Goal: Transaction & Acquisition: Obtain resource

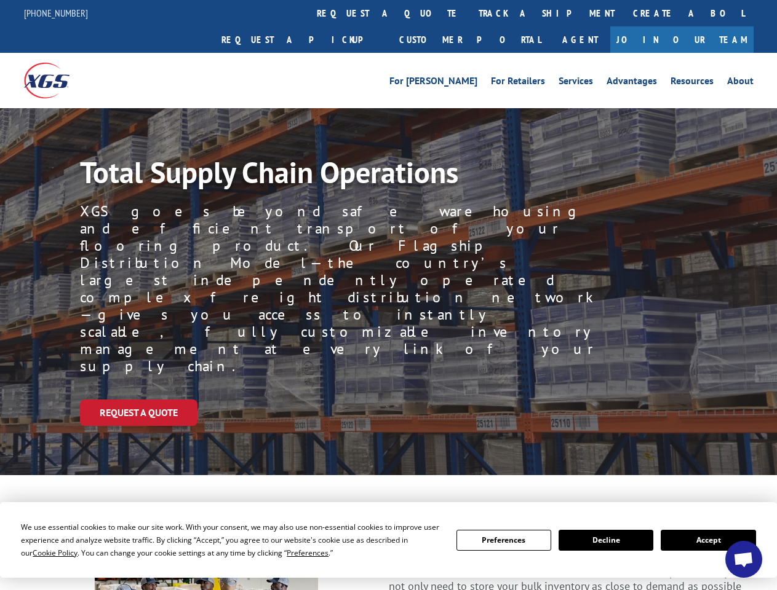
click at [388, 400] on div "Request a Quote" at bounding box center [428, 413] width 697 height 26
click at [43, 553] on span "Cookie Policy" at bounding box center [55, 553] width 45 height 10
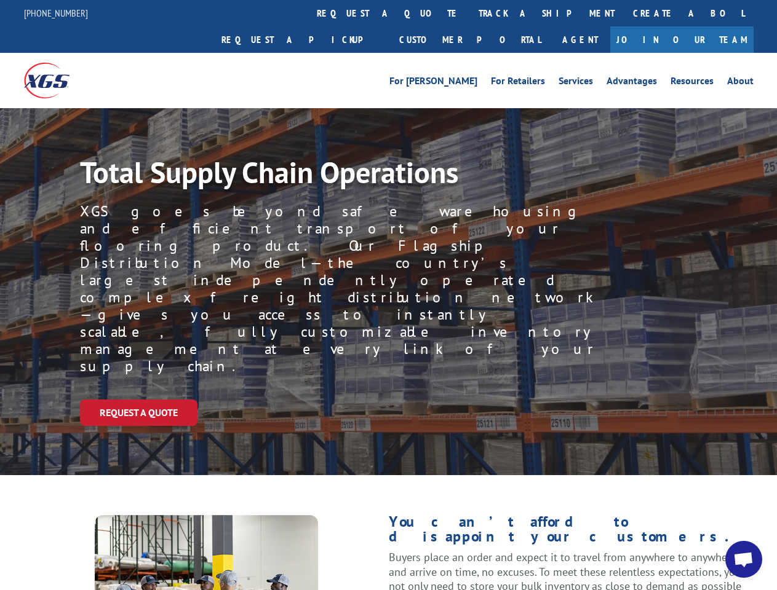
click at [388, 400] on div "Request a Quote" at bounding box center [428, 413] width 697 height 26
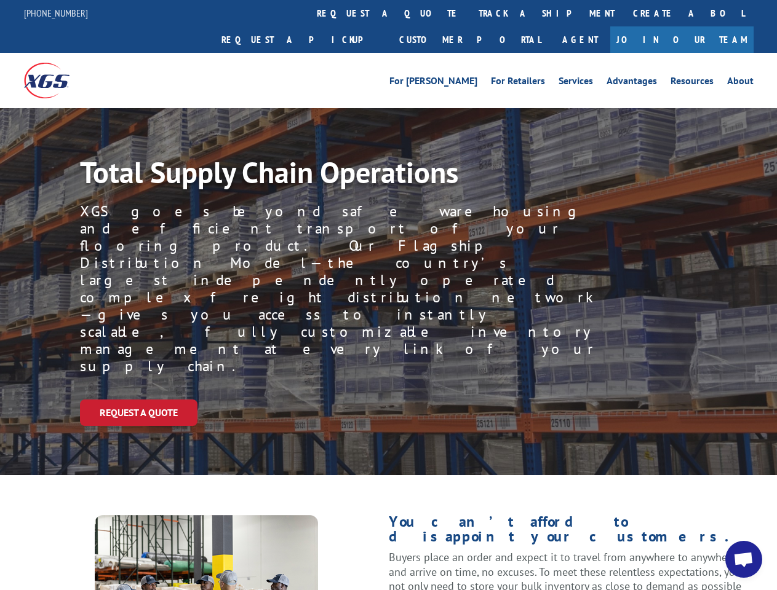
click at [469, 13] on link "track a shipment" at bounding box center [546, 13] width 154 height 26
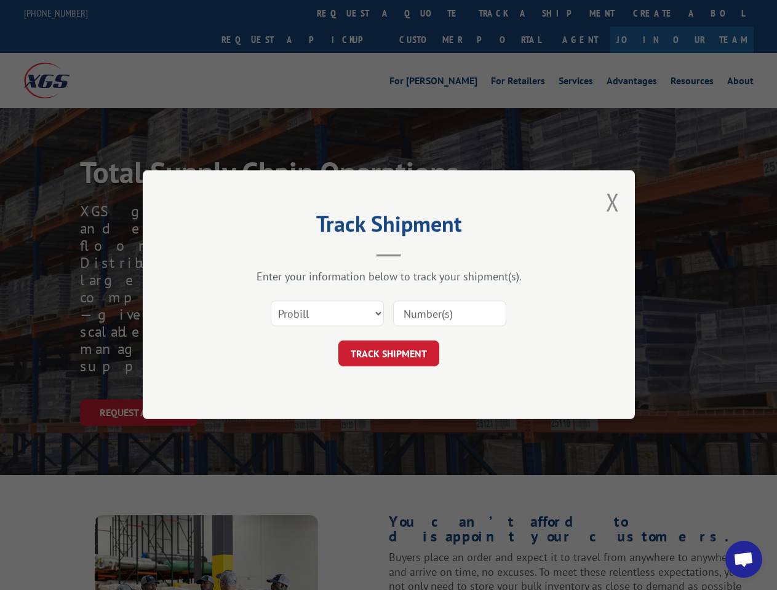
click at [429, 13] on div "Track Shipment Enter your information below to track your shipment(s). Select c…" at bounding box center [388, 295] width 777 height 590
click at [506, 13] on div "Track Shipment Enter your information below to track your shipment(s). Select c…" at bounding box center [388, 295] width 777 height 590
